Goal: Information Seeking & Learning: Learn about a topic

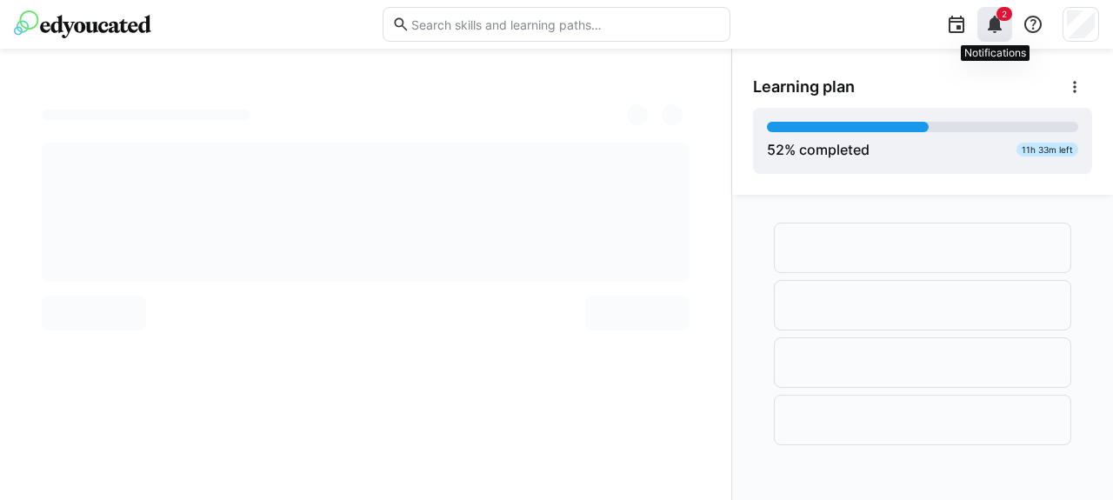
click at [997, 25] on eds-icon at bounding box center [995, 24] width 21 height 21
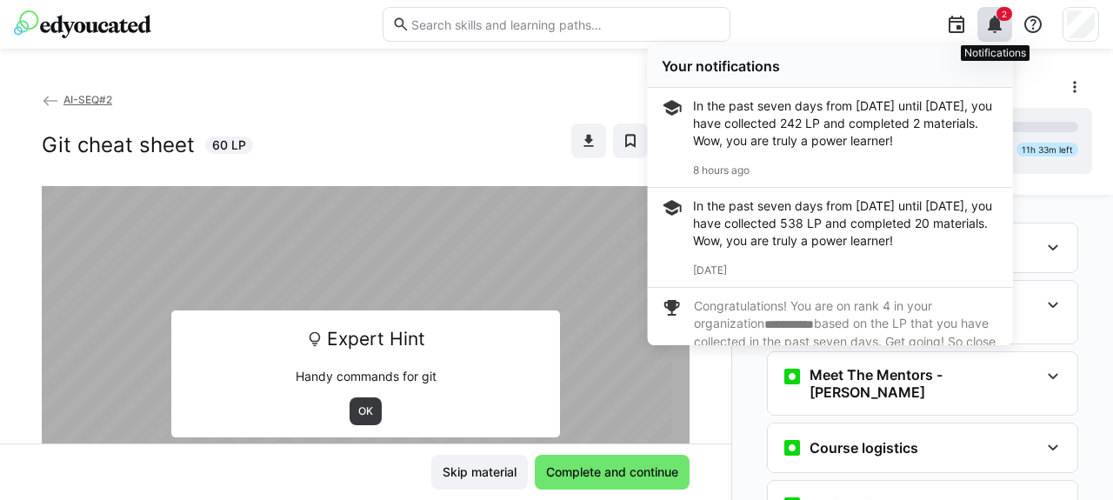
scroll to position [496, 0]
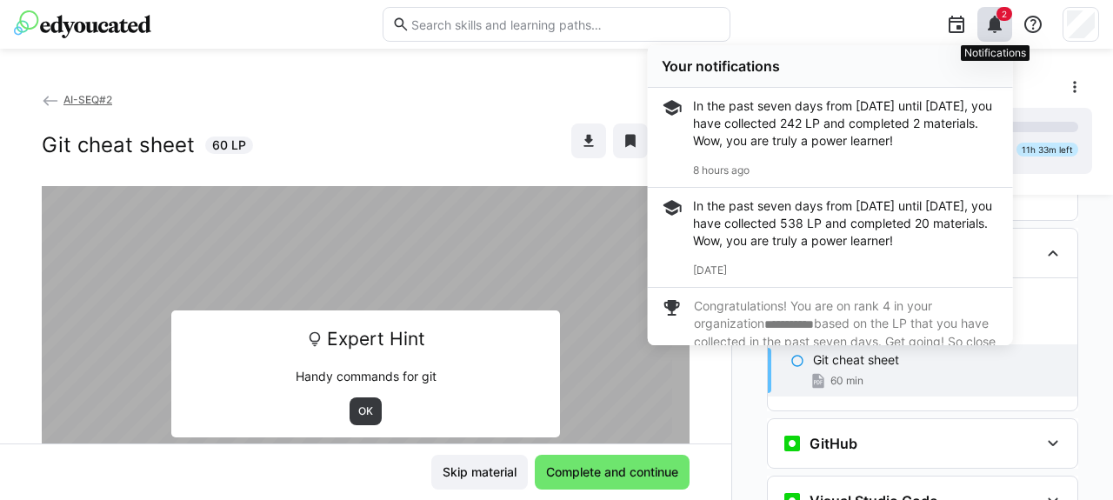
click at [997, 25] on eds-icon at bounding box center [995, 24] width 21 height 21
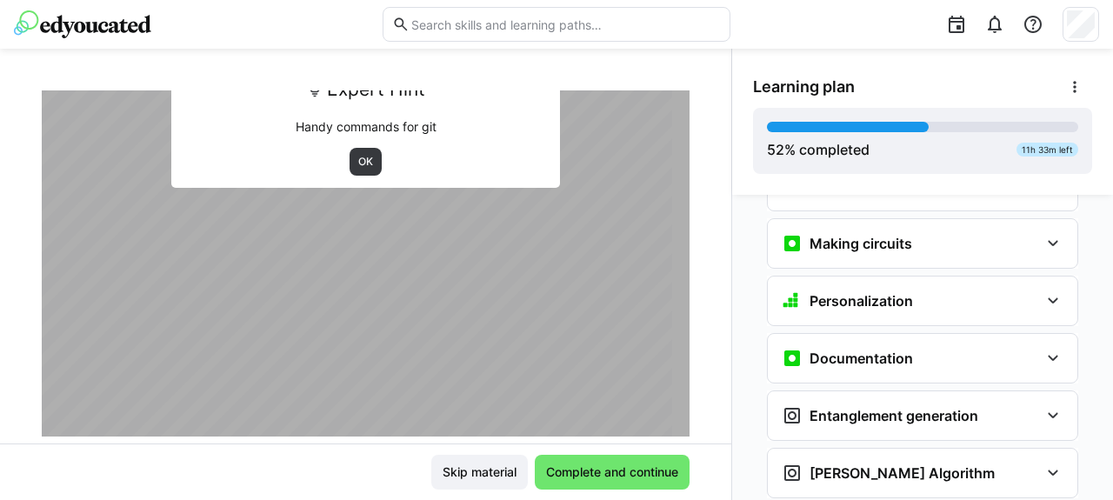
scroll to position [2674, 0]
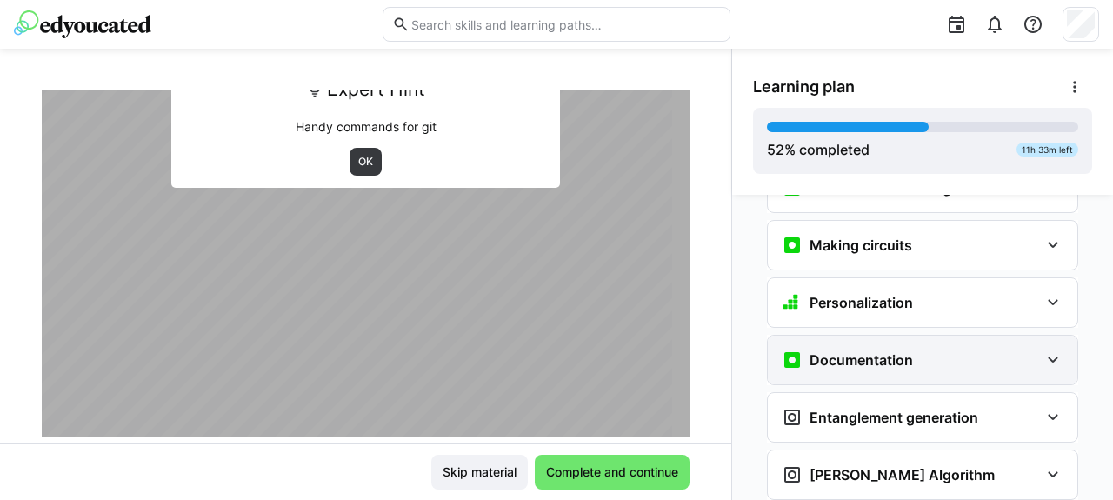
click at [847, 351] on h3 "Documentation" at bounding box center [861, 359] width 103 height 17
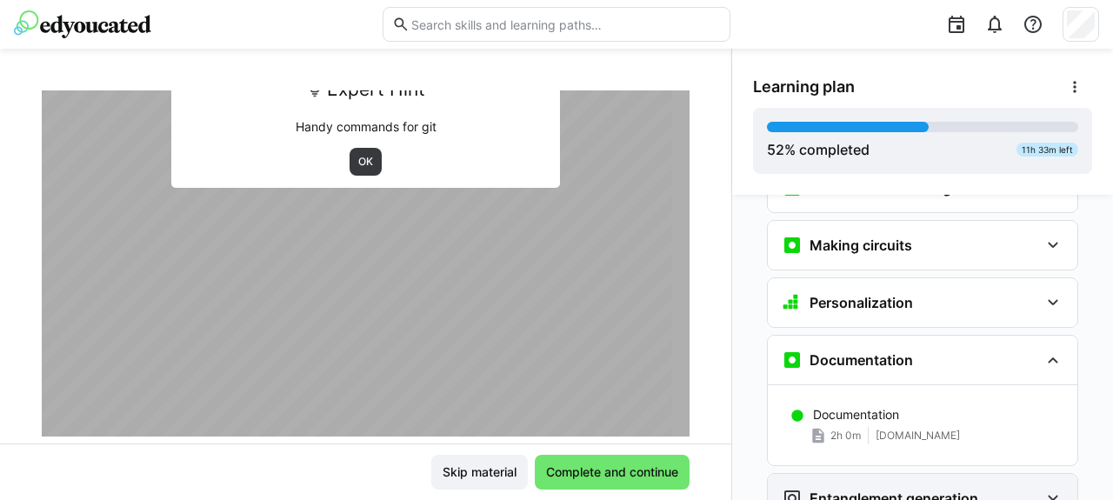
click at [863, 490] on h3 "Entanglement generation" at bounding box center [894, 498] width 169 height 17
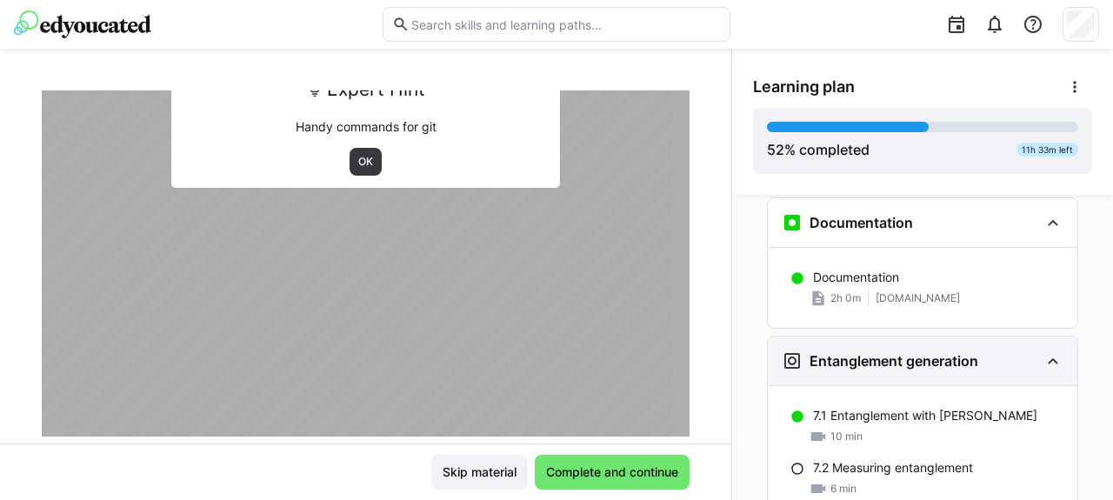
scroll to position [2814, 0]
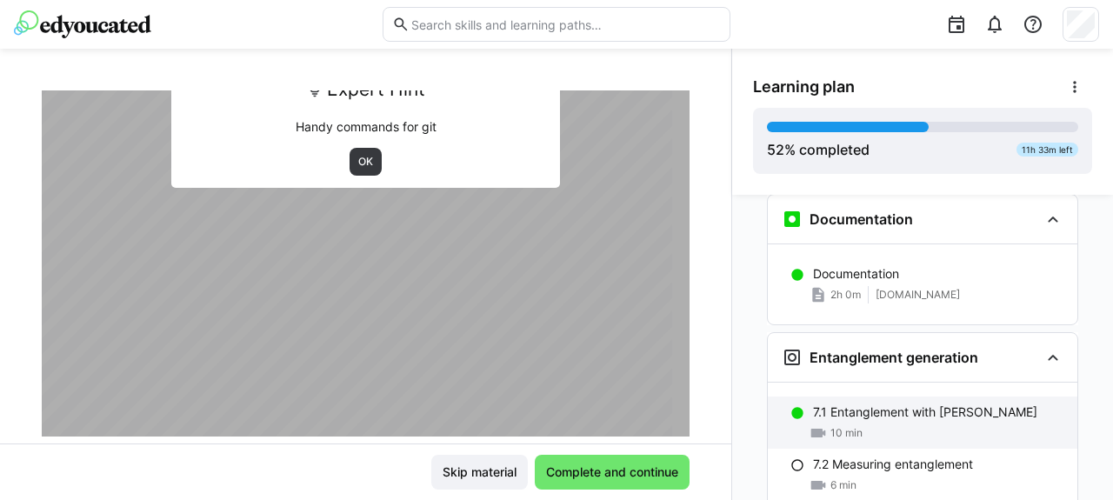
click at [882, 397] on div "7.1 Entanglement with [PERSON_NAME] 10 min" at bounding box center [923, 423] width 310 height 52
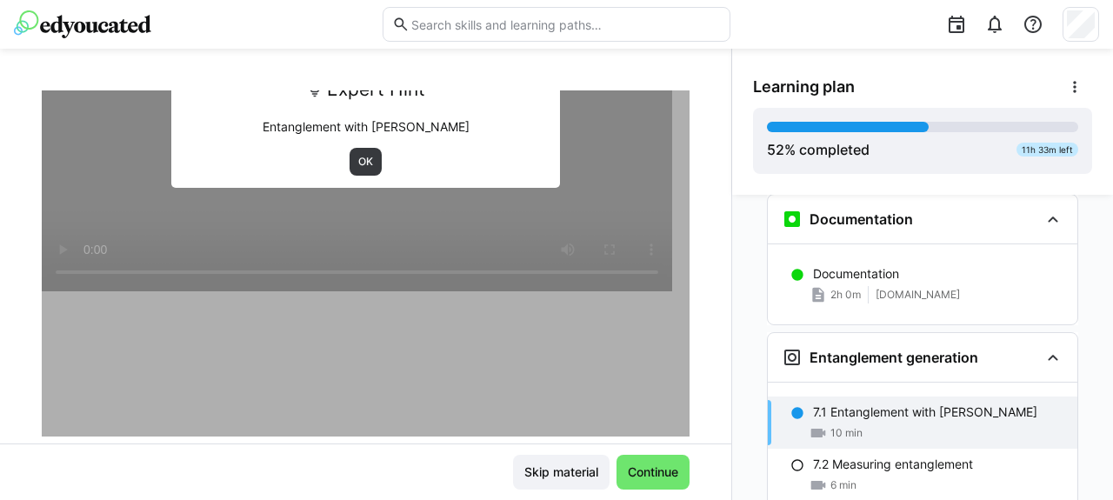
scroll to position [2897, 0]
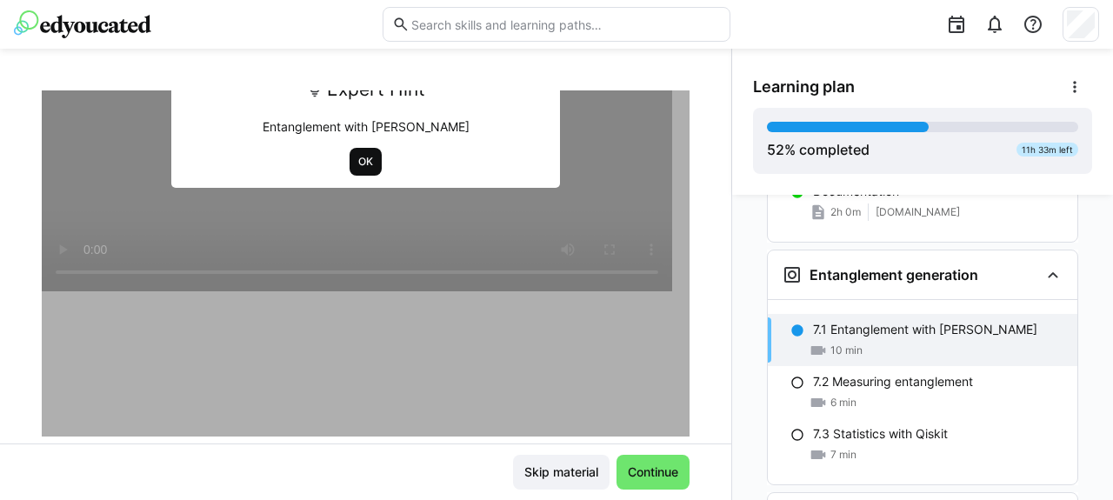
click at [367, 168] on span "OK" at bounding box center [366, 162] width 32 height 28
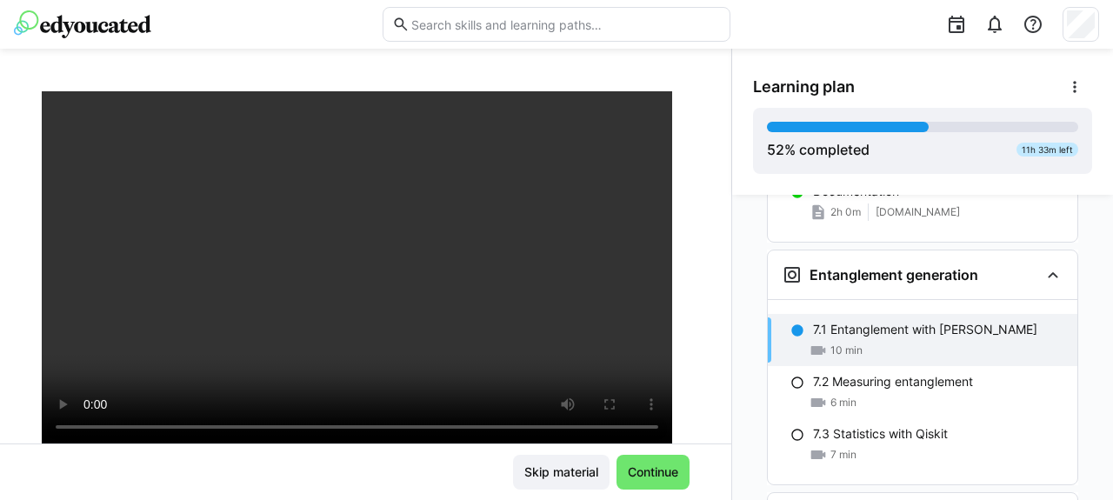
scroll to position [96, 0]
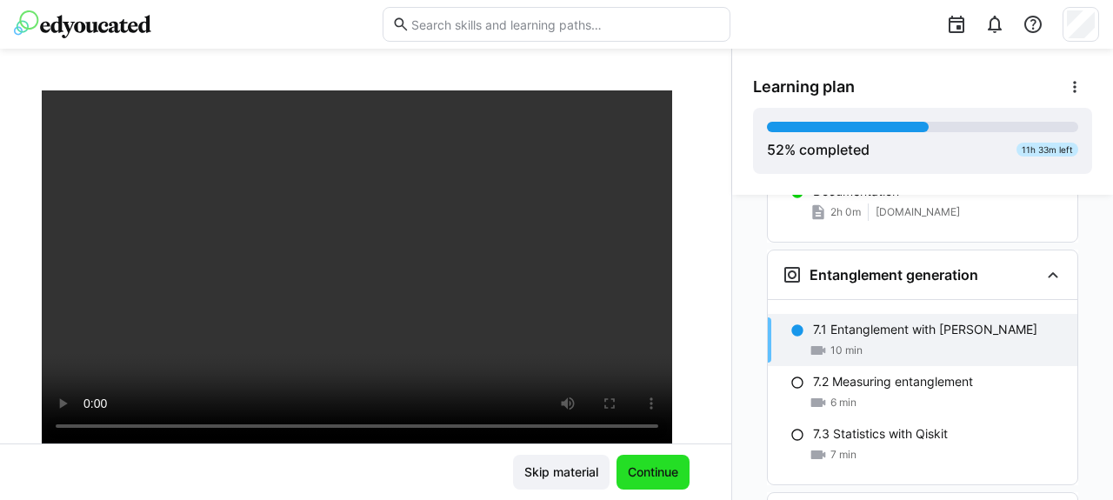
click at [651, 471] on span "Continue" at bounding box center [653, 472] width 56 height 17
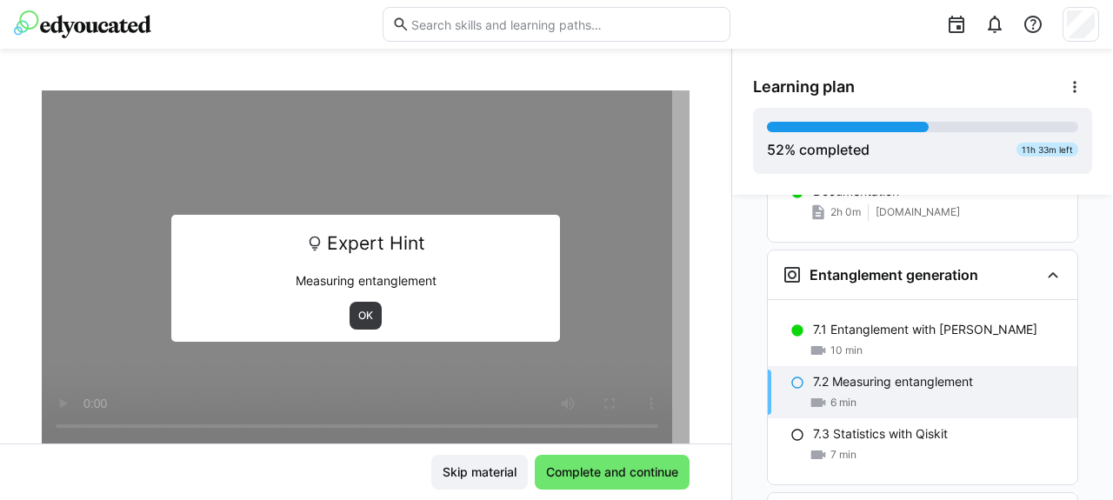
click at [917, 394] on div "6 min" at bounding box center [938, 402] width 250 height 17
click at [357, 321] on span "OK" at bounding box center [366, 316] width 18 height 14
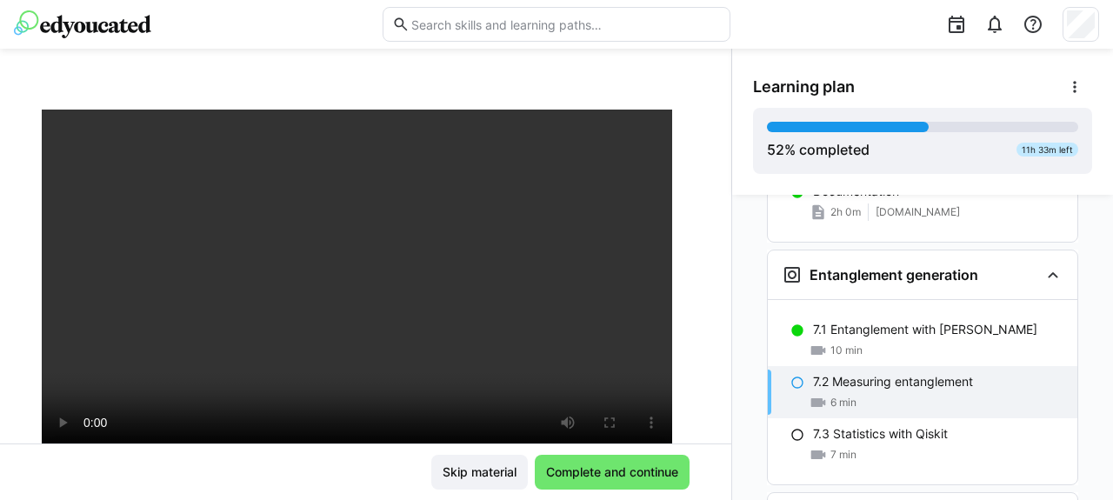
scroll to position [116, 0]
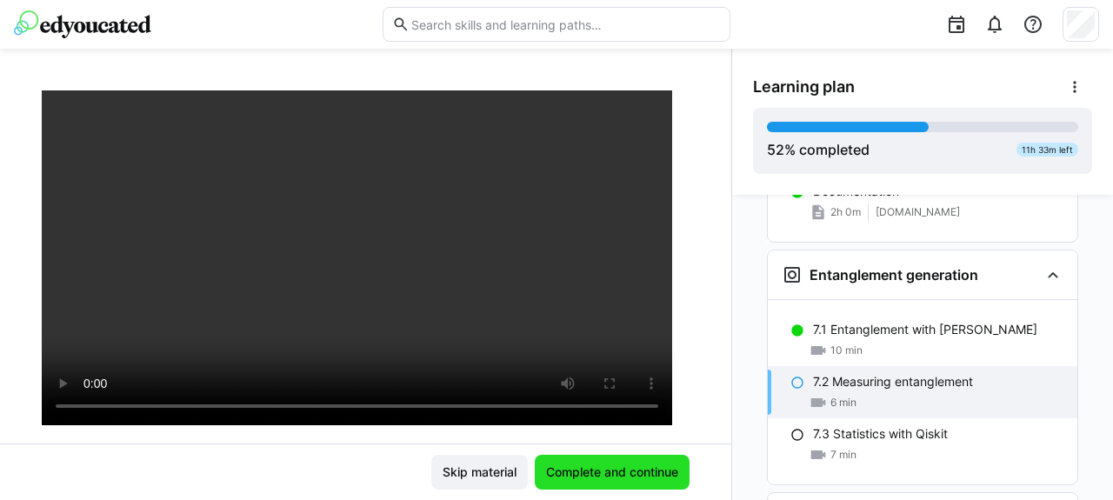
click at [592, 469] on span "Complete and continue" at bounding box center [612, 472] width 137 height 17
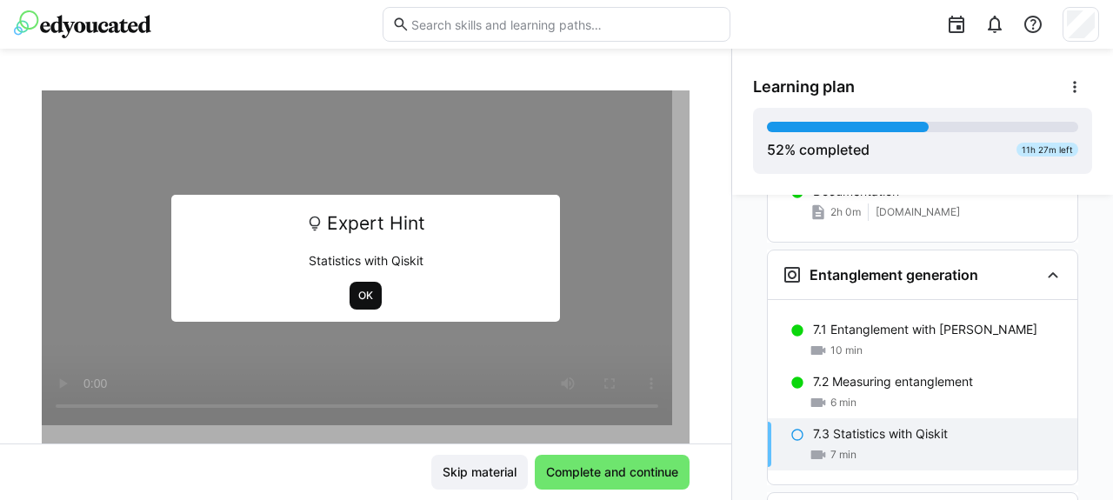
click at [359, 290] on span "OK" at bounding box center [366, 296] width 18 height 14
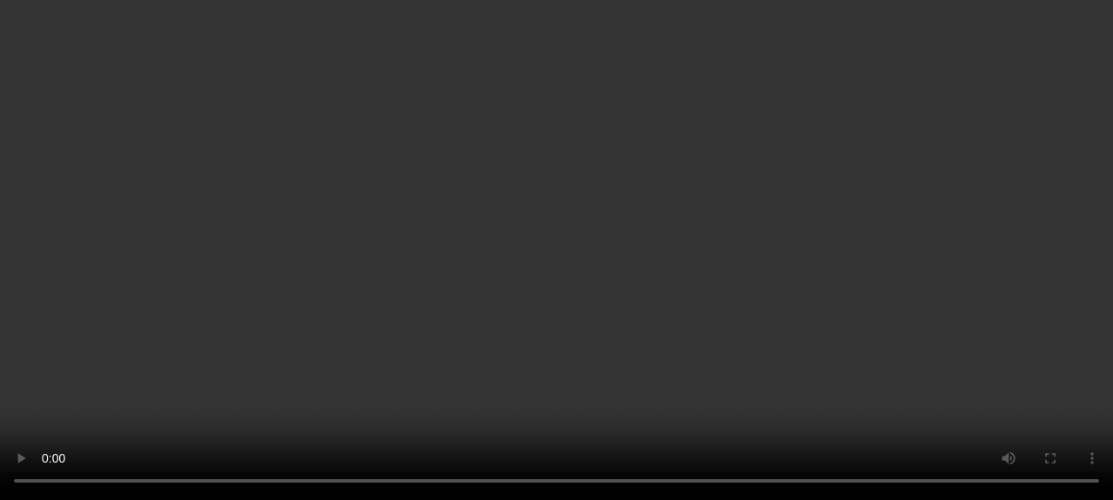
scroll to position [255, 0]
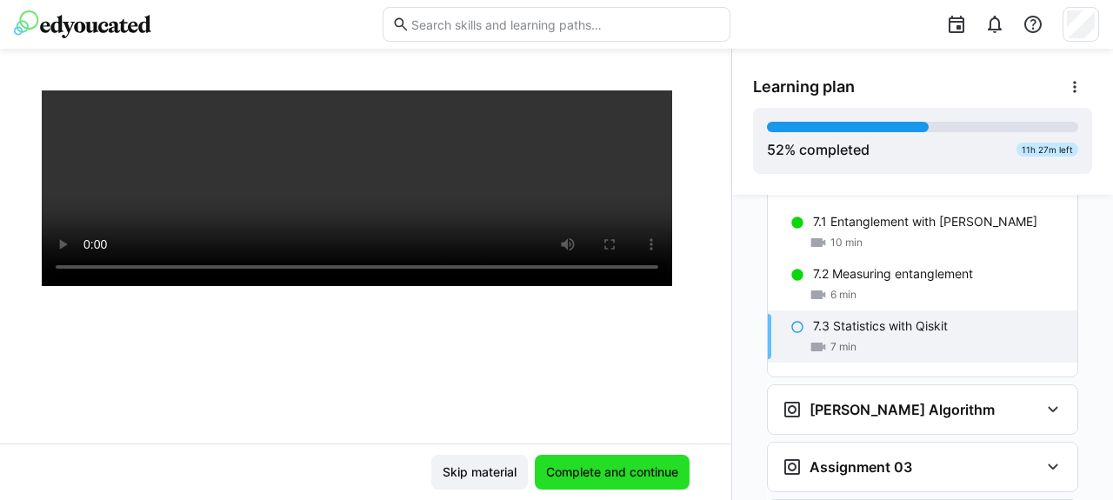
click at [596, 483] on span "Complete and continue" at bounding box center [612, 472] width 155 height 35
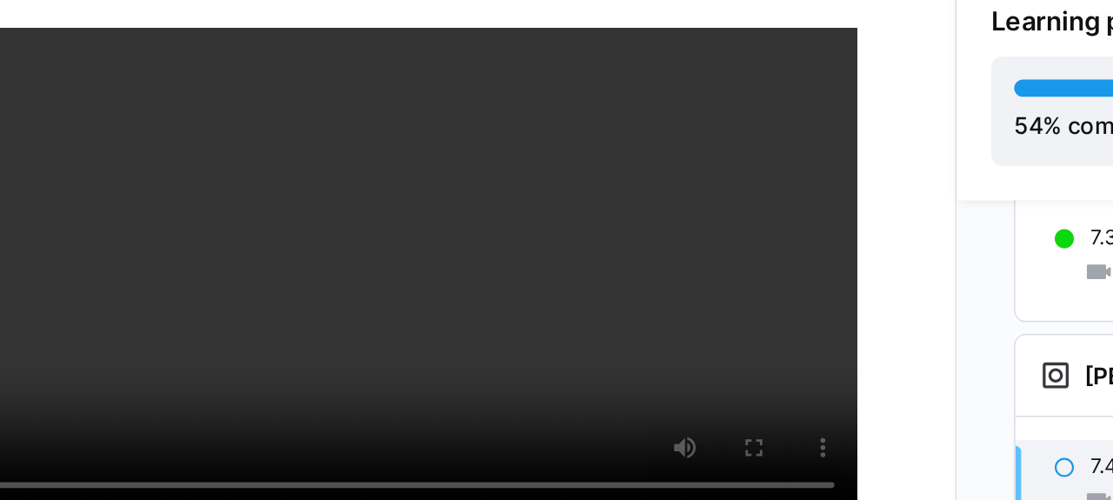
scroll to position [153, 0]
